Goal: Task Accomplishment & Management: Manage account settings

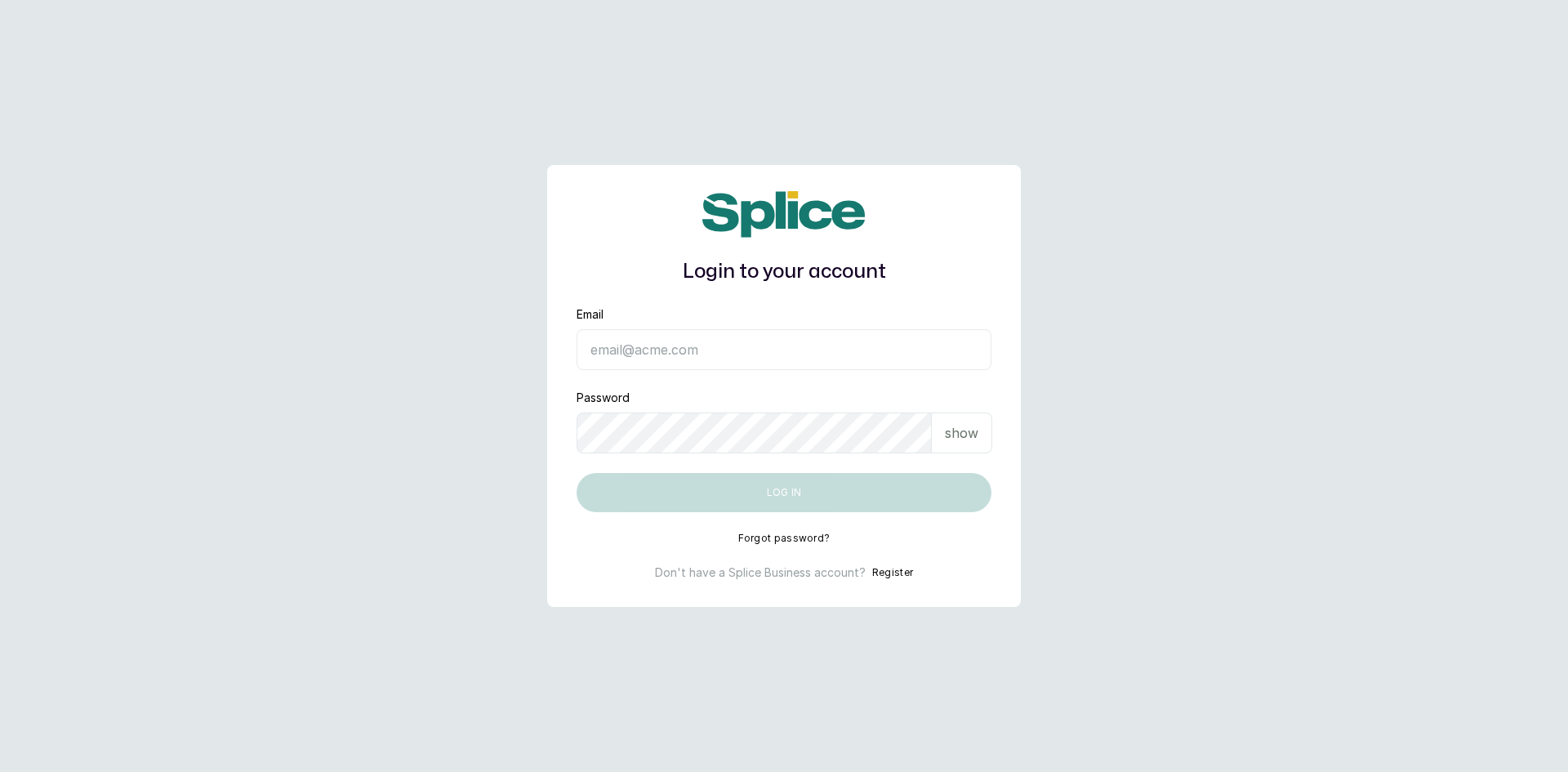
type input "[EMAIL_ADDRESS][DOMAIN_NAME]"
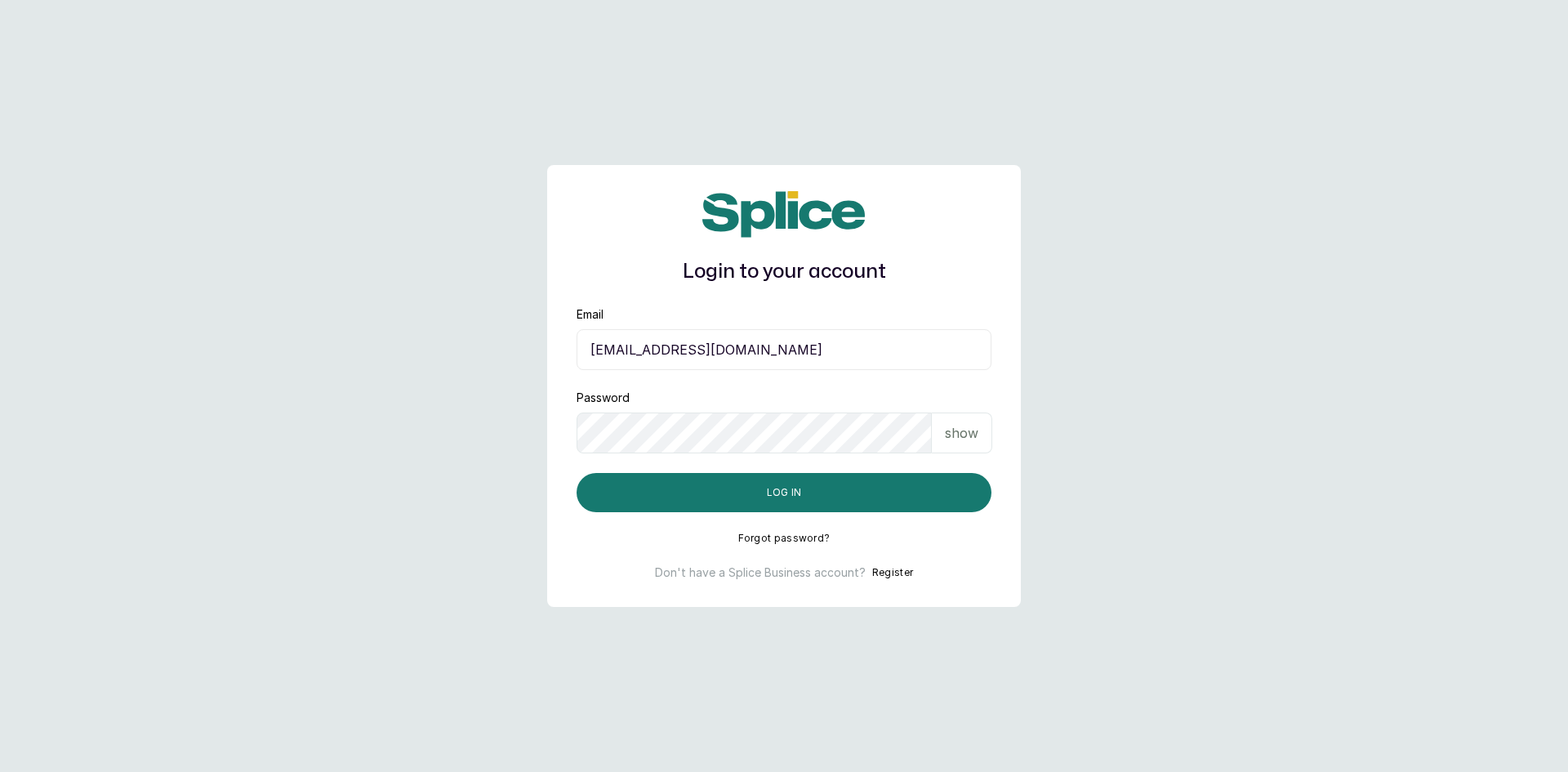
click at [962, 426] on p "show" at bounding box center [961, 433] width 34 height 20
click at [776, 487] on button "Log in" at bounding box center [783, 492] width 414 height 39
click at [787, 496] on button "Log in" at bounding box center [783, 492] width 414 height 39
click at [855, 496] on button "Log in" at bounding box center [783, 492] width 414 height 39
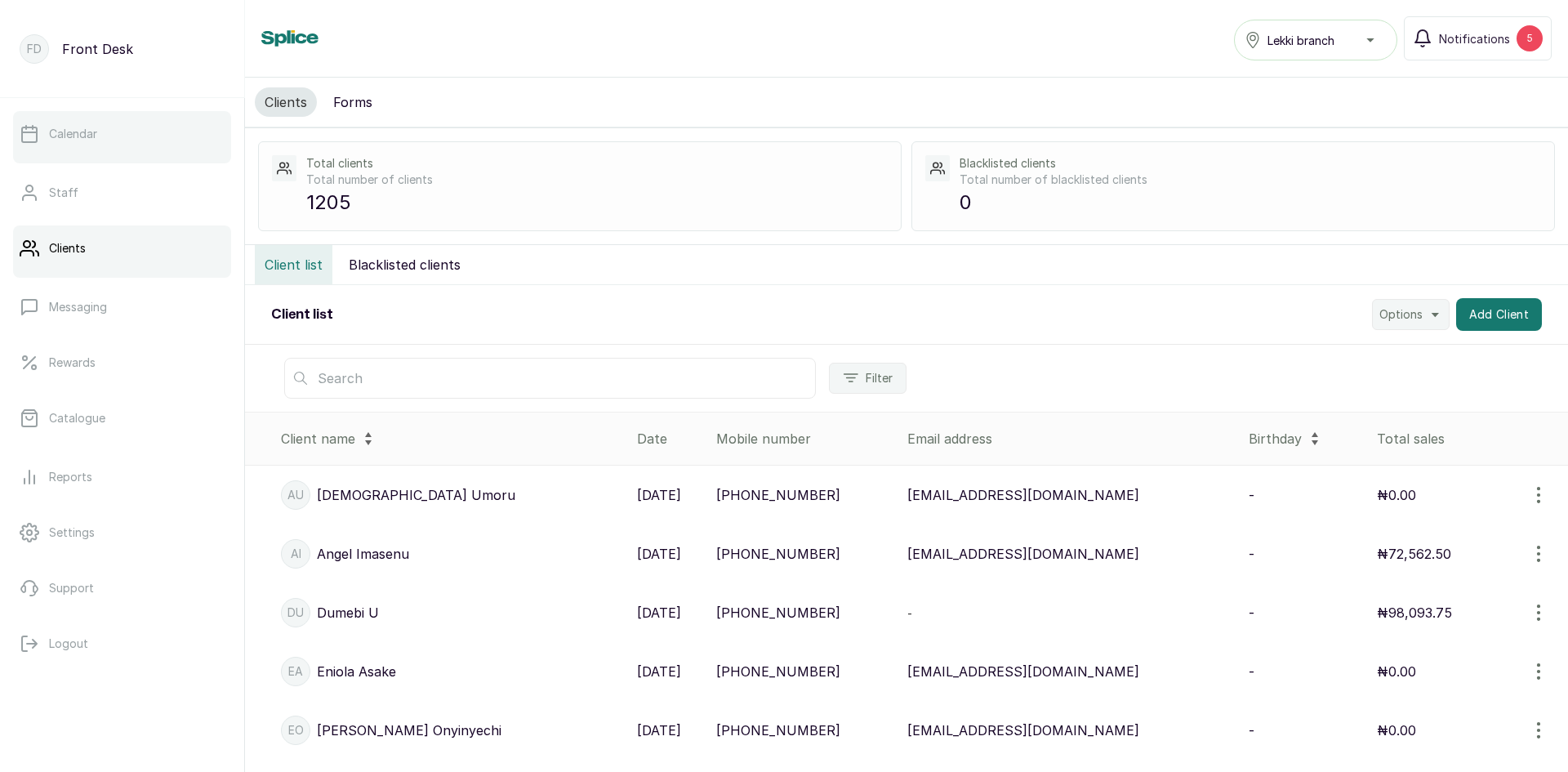
click at [71, 132] on p "Calendar" at bounding box center [74, 133] width 48 height 16
